Goal: Information Seeking & Learning: Learn about a topic

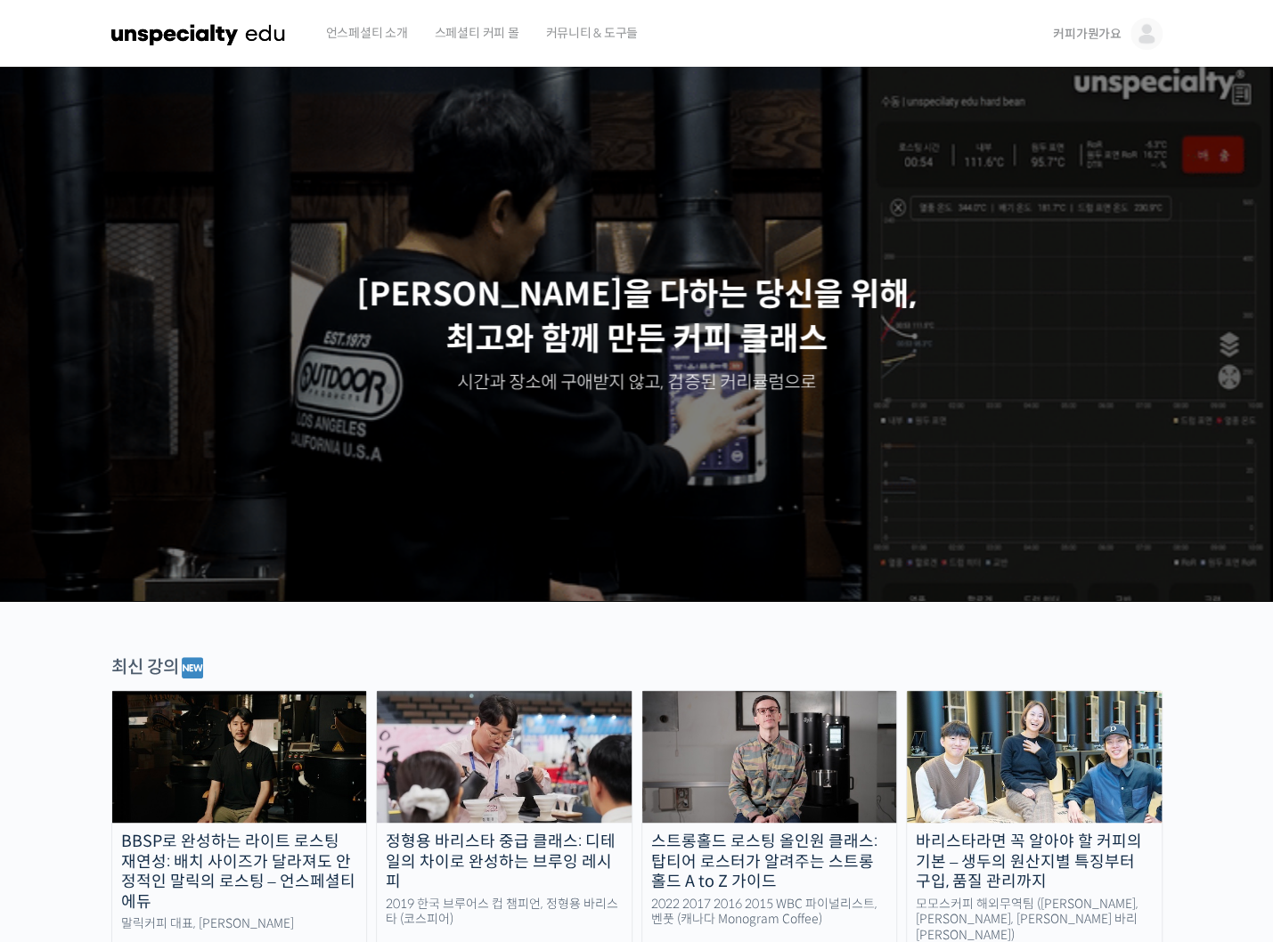
click at [366, 672] on div "최신 강의" at bounding box center [636, 668] width 1051 height 27
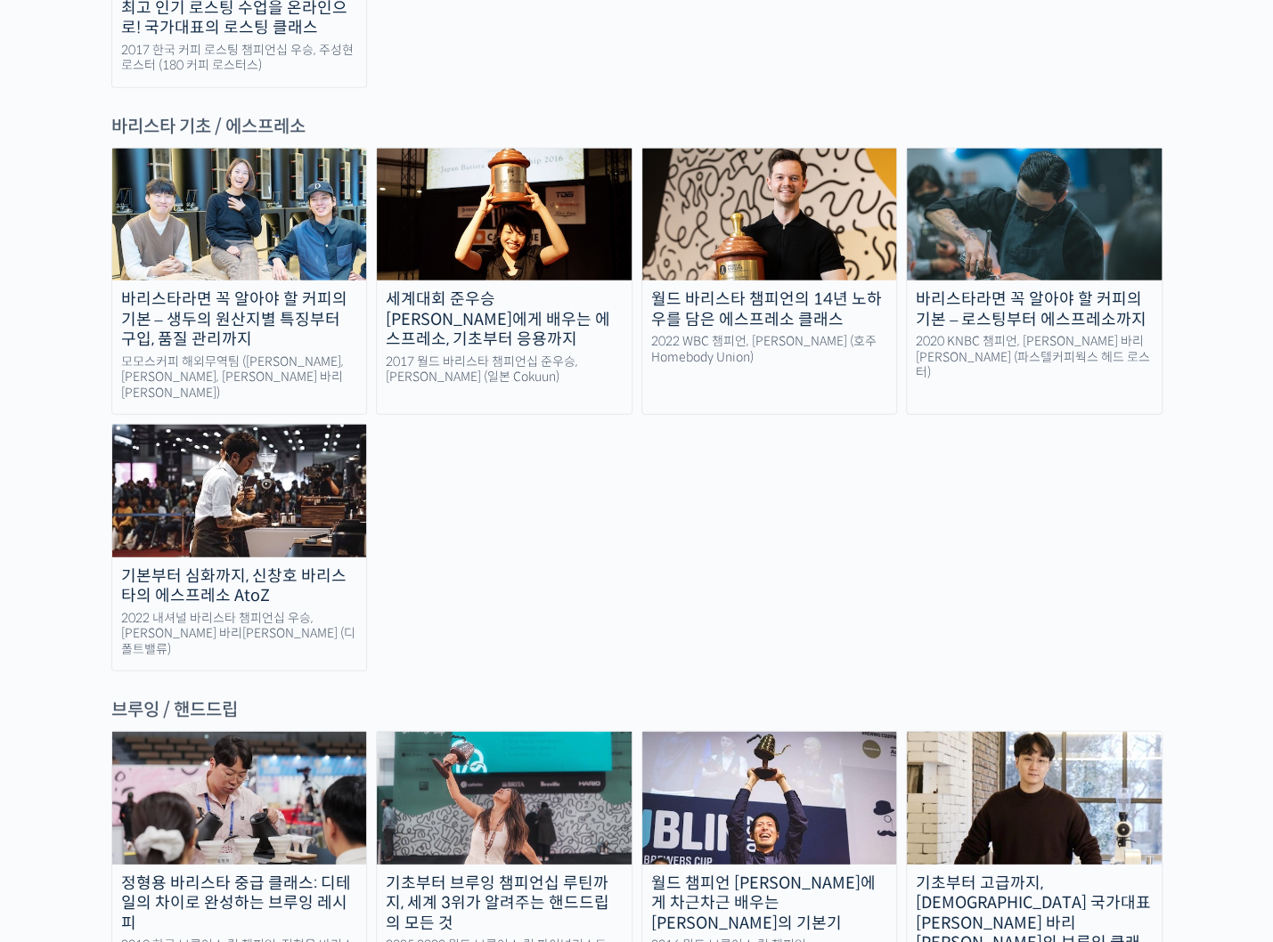
scroll to position [2850, 0]
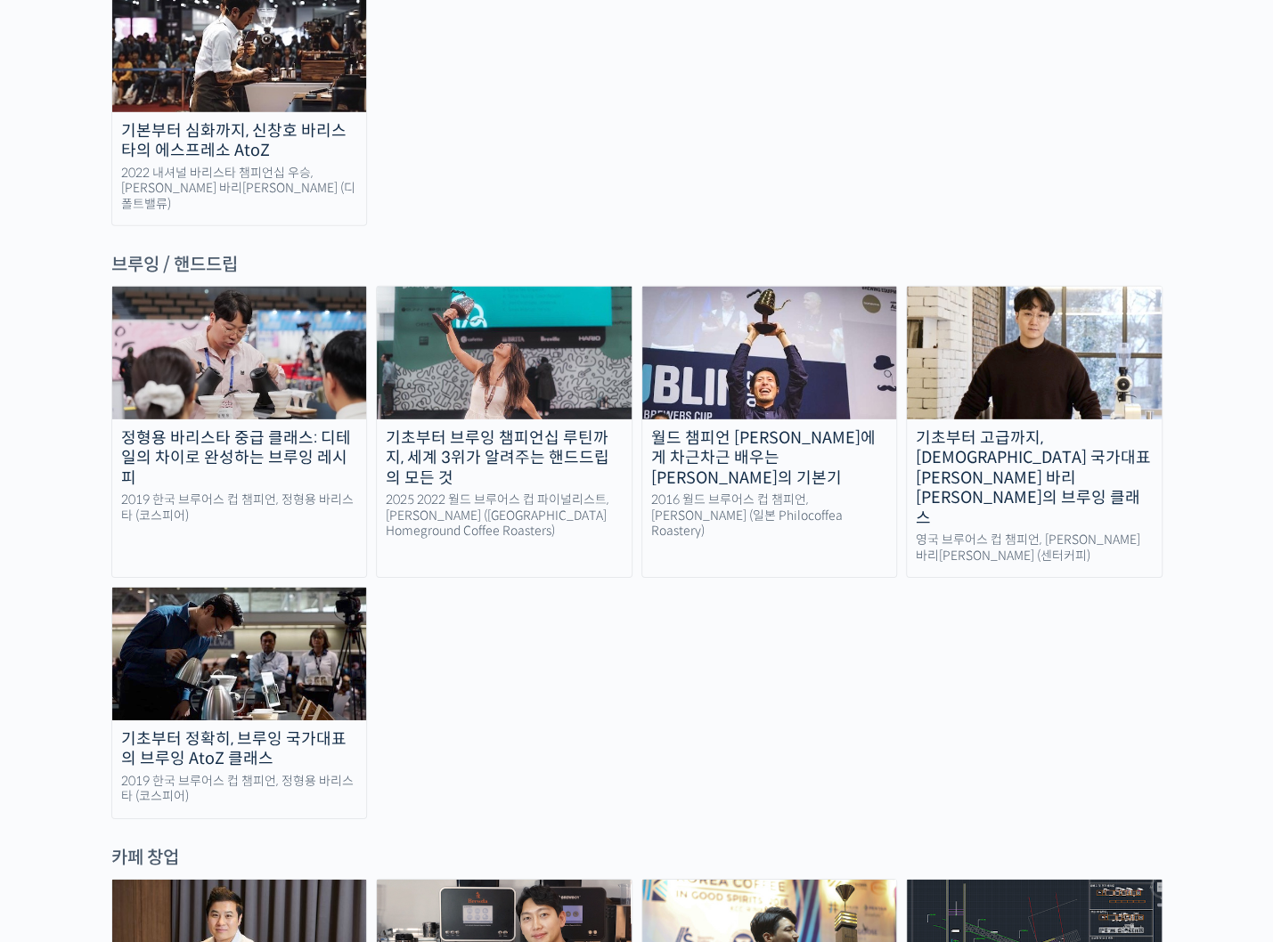
click at [260, 588] on img at bounding box center [239, 654] width 255 height 132
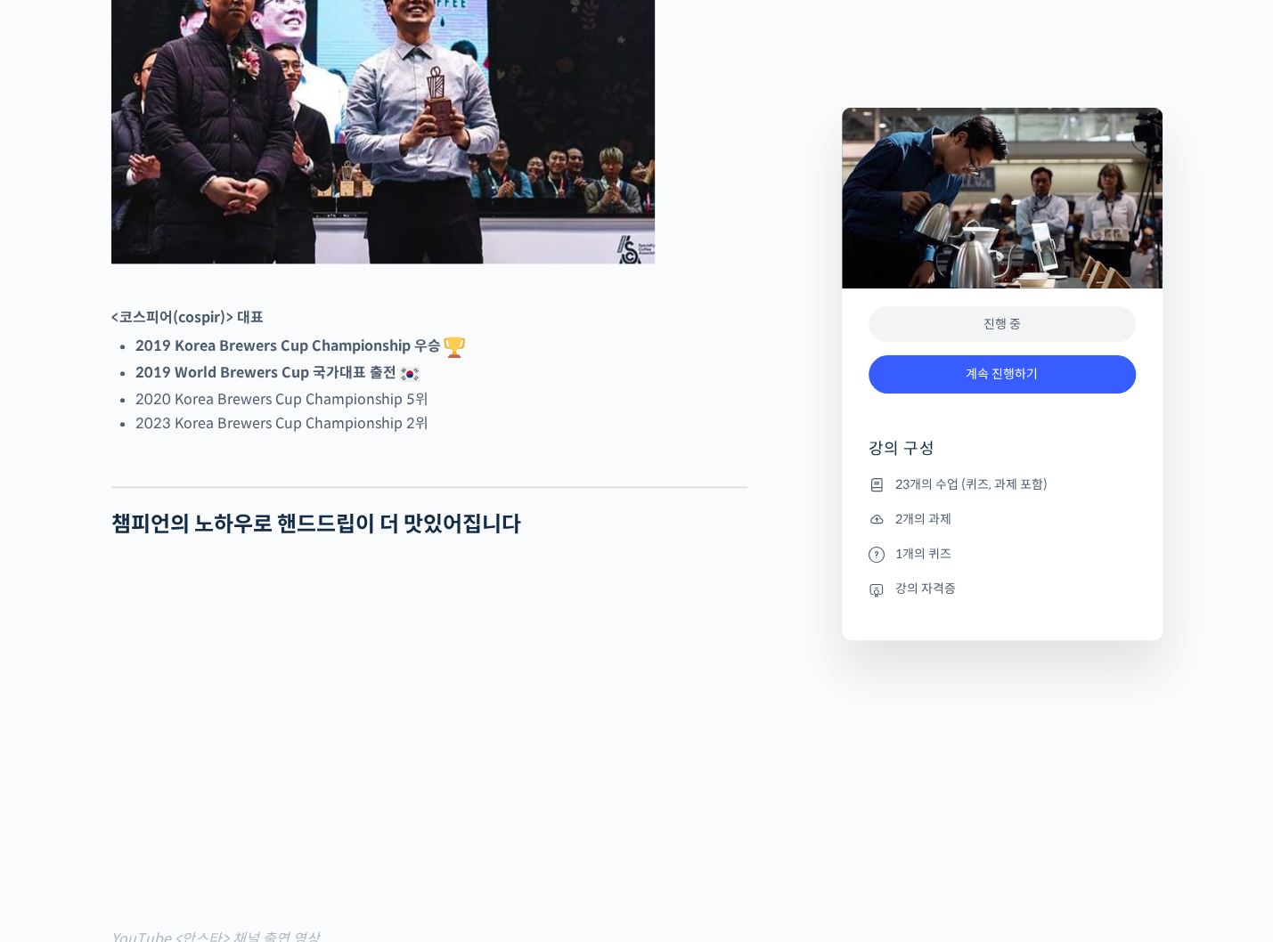
click at [949, 74] on div at bounding box center [1002, 47] width 321 height 532
click at [981, 377] on link "계속 진행하기" at bounding box center [1001, 374] width 267 height 38
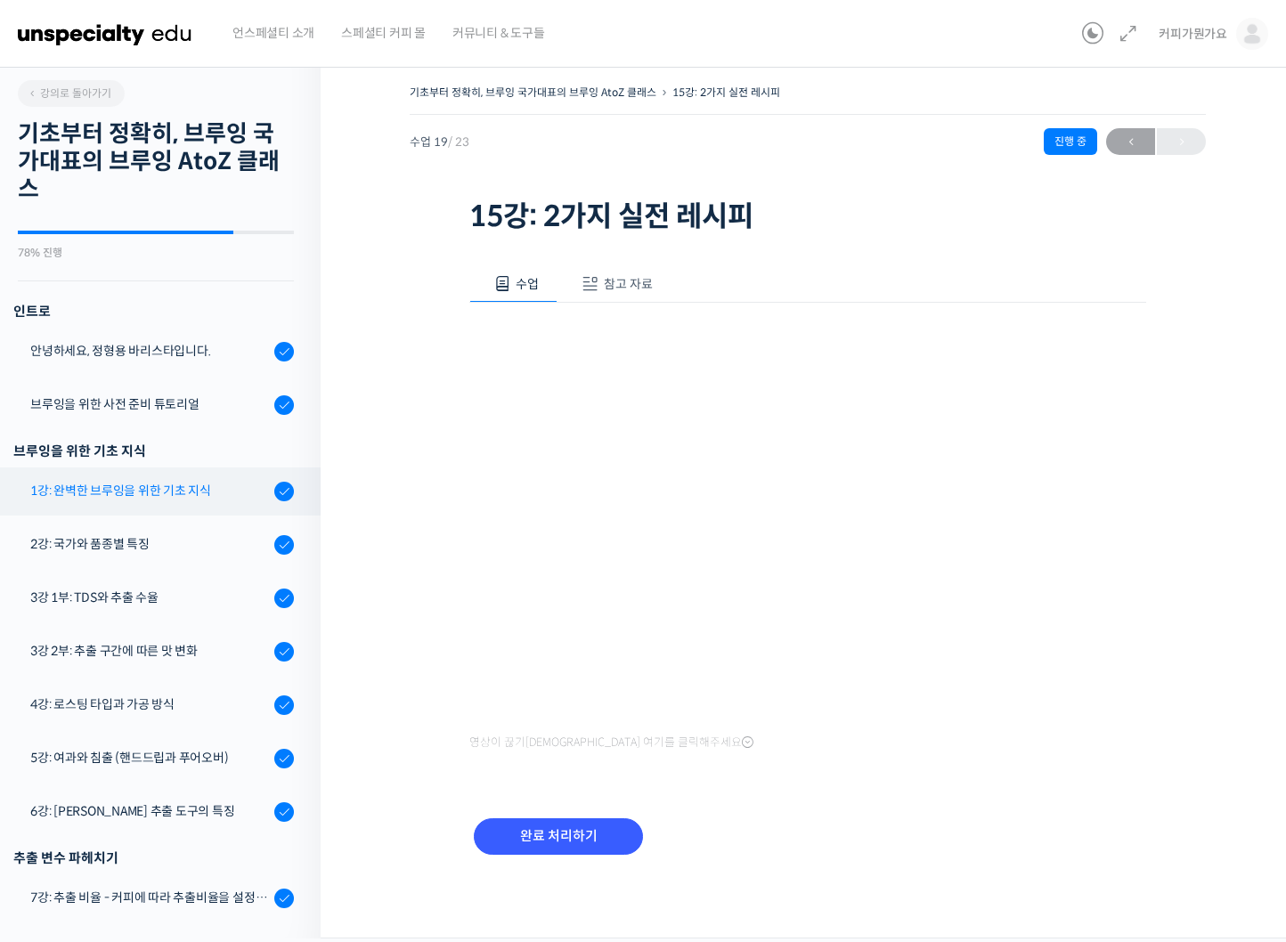
click at [142, 490] on div "1강: 완벽한 브루잉을 위한 기초 지식" at bounding box center [149, 491] width 239 height 20
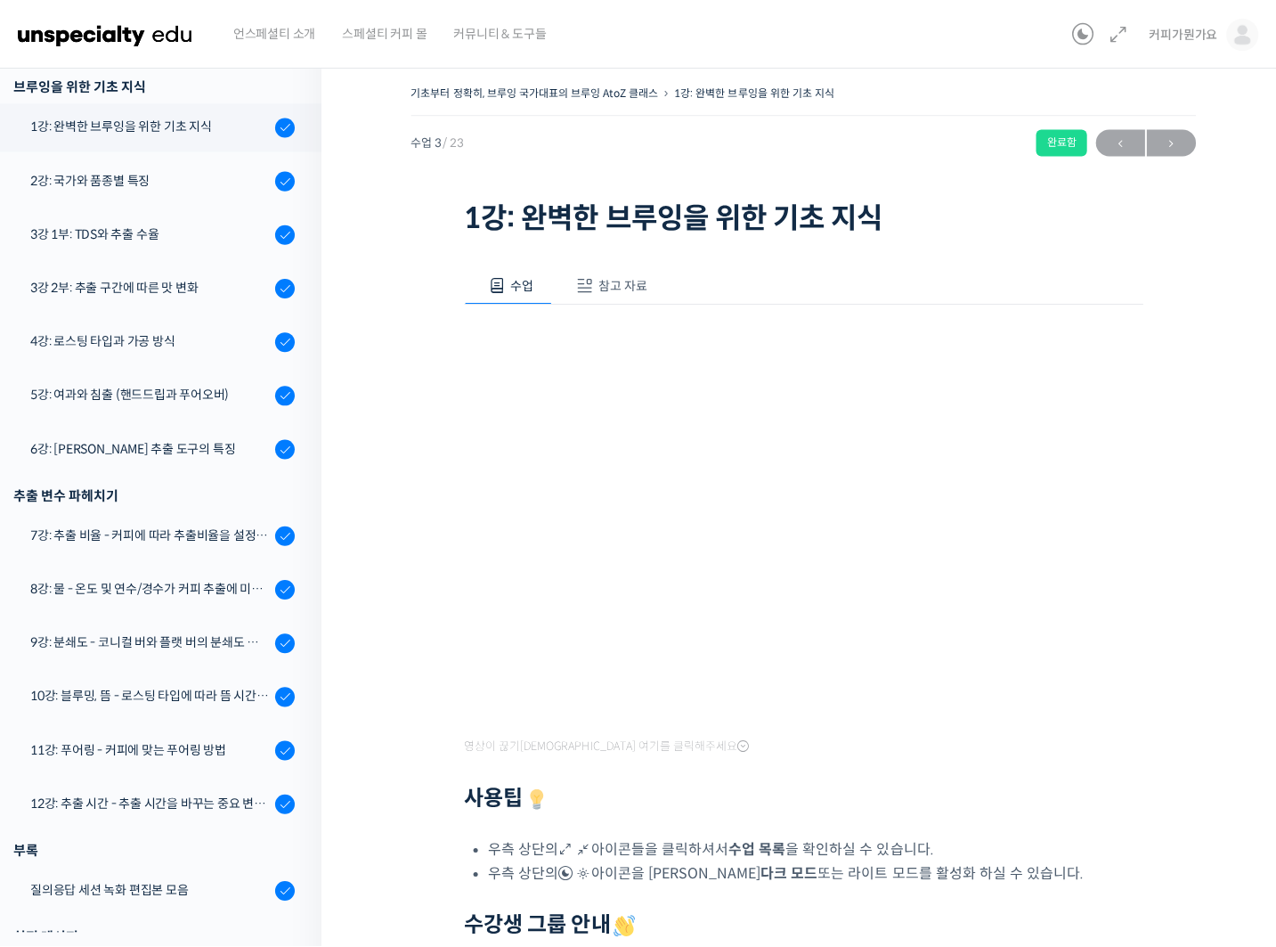
scroll to position [366, 0]
